Goal: Communication & Community: Answer question/provide support

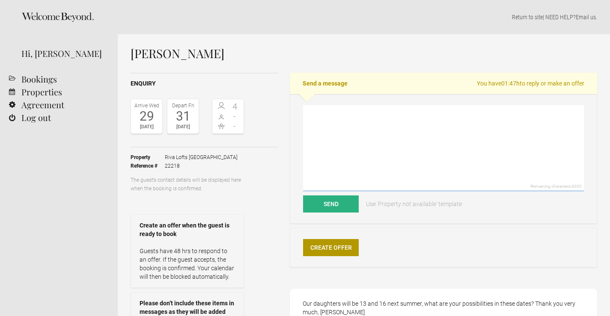
click at [396, 156] on textarea at bounding box center [443, 148] width 281 height 86
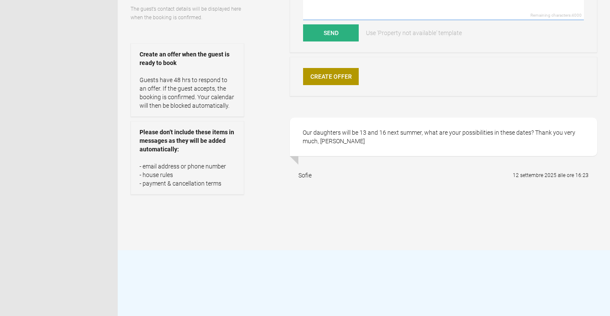
scroll to position [43, 0]
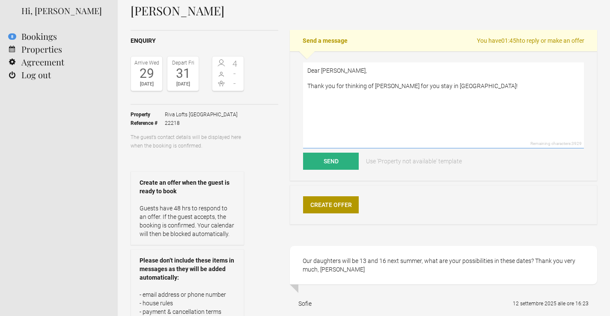
click at [363, 84] on textarea "Dear [PERSON_NAME], Thank you for thinking of [PERSON_NAME] for you stay in [GE…" at bounding box center [443, 106] width 281 height 86
click at [370, 97] on textarea "Dear [PERSON_NAME], Thank you for thinking of [PERSON_NAME] for you stay in [GE…" at bounding box center [443, 106] width 281 height 86
click at [370, 99] on textarea "Dear [PERSON_NAME], Thank you for thinking of [PERSON_NAME] for you stay in [GE…" at bounding box center [443, 106] width 281 height 86
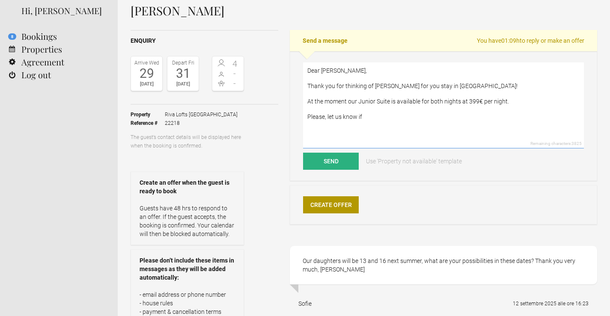
scroll to position [0, 0]
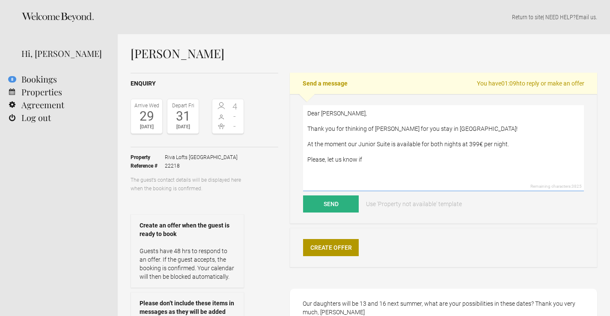
click at [396, 143] on textarea "Dear [PERSON_NAME], Thank you for thinking of [PERSON_NAME] for you stay in [GE…" at bounding box center [443, 148] width 281 height 86
click at [390, 141] on textarea "Dear [PERSON_NAME], Thank you for thinking of [PERSON_NAME] for you stay in [GE…" at bounding box center [443, 148] width 281 height 86
click at [392, 146] on textarea "Dear [PERSON_NAME], Thank you for thinking of [PERSON_NAME] for you stay in [GE…" at bounding box center [443, 148] width 281 height 86
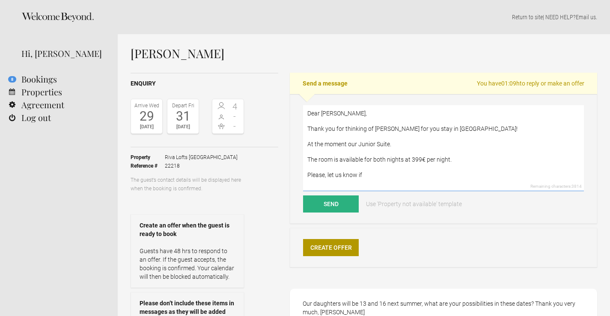
click at [358, 145] on textarea "Dear [PERSON_NAME], Thank you for thinking of [PERSON_NAME] for you stay in [GE…" at bounding box center [443, 148] width 281 height 86
drag, startPoint x: 401, startPoint y: 143, endPoint x: 306, endPoint y: 147, distance: 94.7
click at [306, 147] on textarea "Dear [PERSON_NAME], Thank you for thinking of [PERSON_NAME] for you stay in [GE…" at bounding box center [443, 148] width 281 height 86
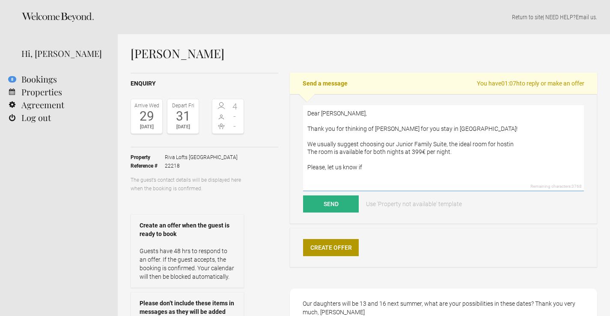
click at [515, 145] on textarea "Dear [PERSON_NAME], Thank you for thinking of [PERSON_NAME] for you stay in [GE…" at bounding box center [443, 148] width 281 height 86
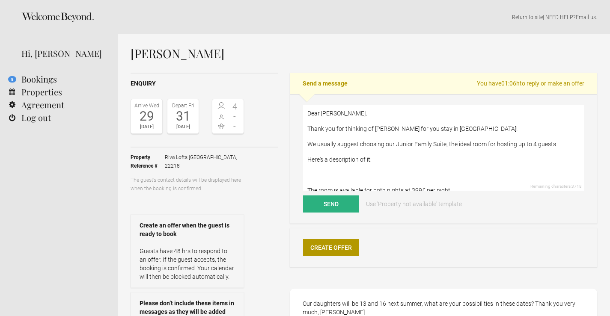
click at [350, 174] on textarea "Dear [PERSON_NAME], Thank you for thinking of [PERSON_NAME] for you stay in [GE…" at bounding box center [443, 148] width 281 height 86
paste textarea "Lofts of up to 60mq, two bedroom, the ideal for hosting the family and preservi…"
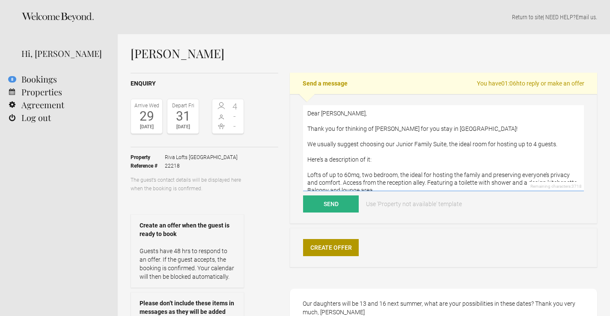
scroll to position [3, 0]
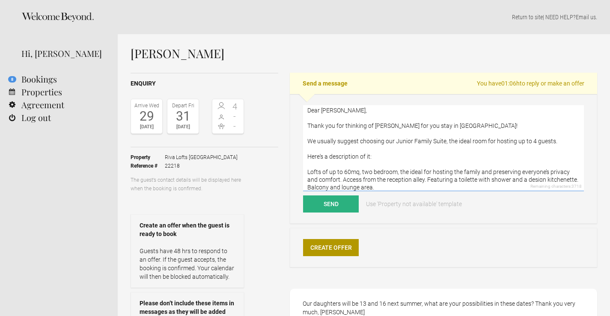
click at [308, 172] on textarea "Dear [PERSON_NAME], Thank you for thinking of [PERSON_NAME] for you stay in [GE…" at bounding box center [443, 148] width 281 height 86
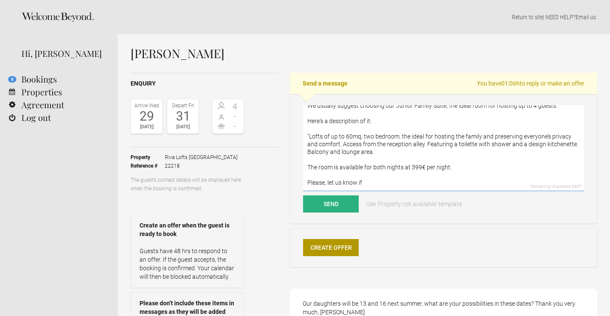
click at [405, 150] on textarea "Dear [PERSON_NAME], Thank you for thinking of [PERSON_NAME] for you stay in [GE…" at bounding box center [443, 148] width 281 height 86
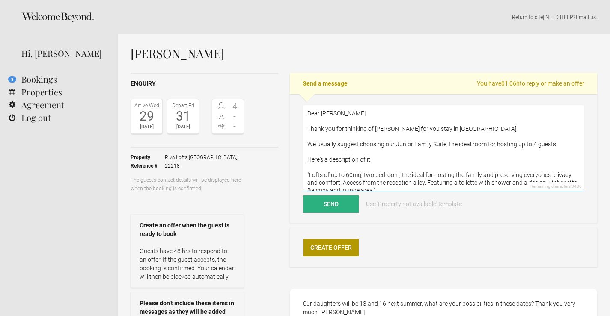
click at [369, 145] on textarea "Dear [PERSON_NAME], Thank you for thinking of [PERSON_NAME] for you stay in [GE…" at bounding box center [443, 148] width 281 height 86
click at [388, 144] on textarea "Dear [PERSON_NAME], Thank you for thinking of [PERSON_NAME] for you stay in [GE…" at bounding box center [443, 148] width 281 height 86
click at [397, 145] on textarea "Dear [PERSON_NAME], Thank you for thinking of [PERSON_NAME] for you stay in [GE…" at bounding box center [443, 148] width 281 height 86
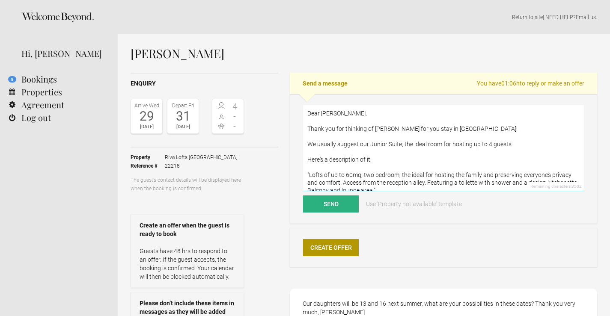
click at [401, 144] on textarea "Dear [PERSON_NAME], Thank you for thinking of [PERSON_NAME] for you stay in [GE…" at bounding box center [443, 148] width 281 height 86
drag, startPoint x: 526, startPoint y: 144, endPoint x: 464, endPoint y: 145, distance: 62.1
click at [464, 145] on textarea "Dear [PERSON_NAME], Thank you for thinking of [PERSON_NAME] for you stay in [GE…" at bounding box center [443, 148] width 281 height 86
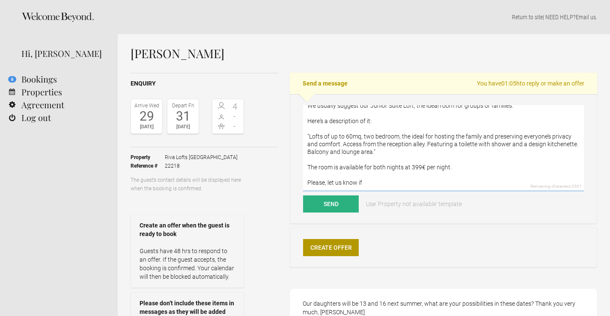
click at [382, 182] on textarea "Dear [PERSON_NAME], Thank you for thinking of [PERSON_NAME] for you stay in [GE…" at bounding box center [443, 148] width 281 height 86
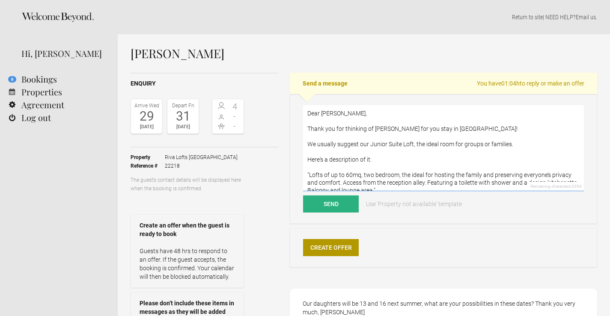
scroll to position [69, 0]
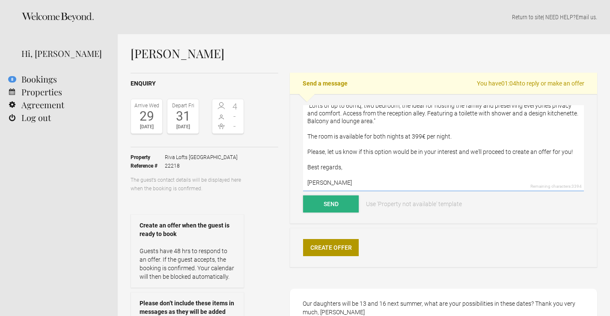
type textarea "Dear [PERSON_NAME], Thank you for thinking of [PERSON_NAME] for you stay in [GE…"
click at [333, 206] on button "Send" at bounding box center [331, 204] width 56 height 17
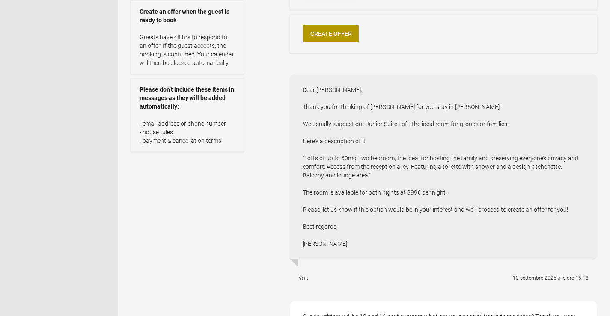
scroll to position [0, 0]
